Goal: Check status: Check status

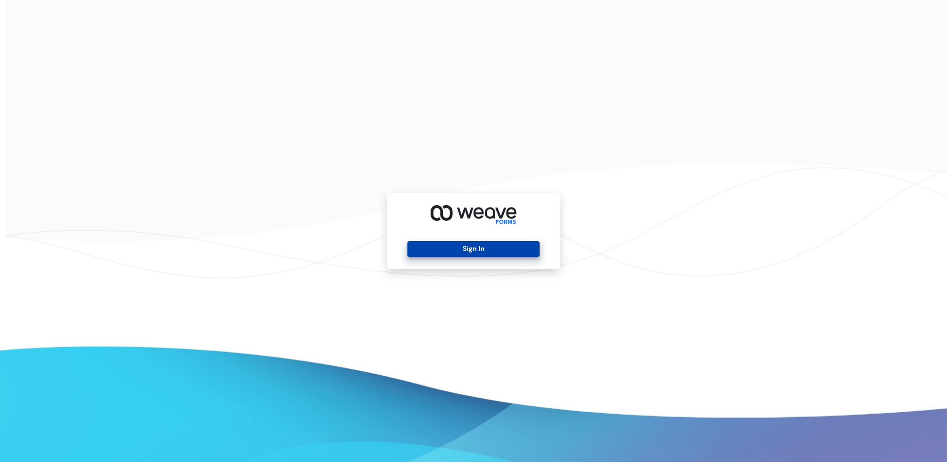
click at [461, 250] on button "Sign In" at bounding box center [474, 249] width 132 height 16
